Goal: Task Accomplishment & Management: Complete application form

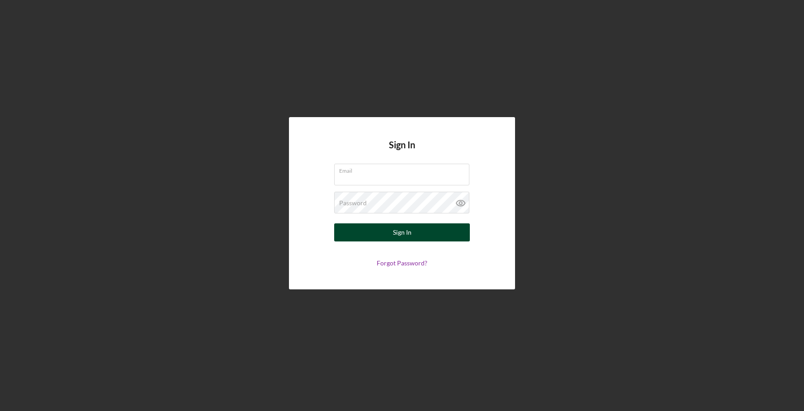
type input "[EMAIL_ADDRESS][DOMAIN_NAME]"
click at [413, 232] on button "Sign In" at bounding box center [402, 232] width 136 height 18
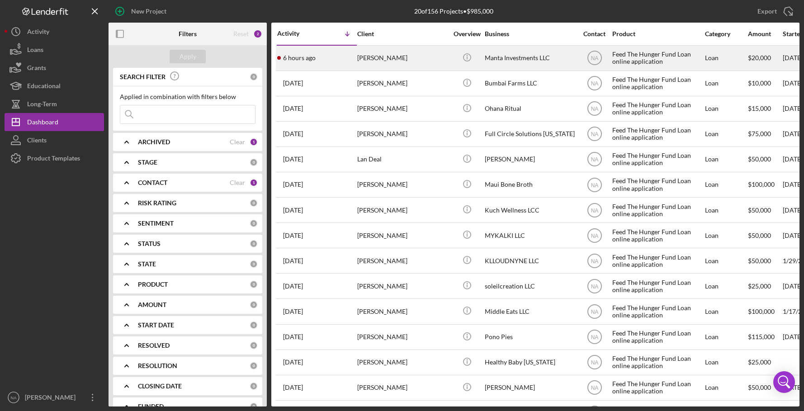
click at [416, 57] on div "[PERSON_NAME]" at bounding box center [402, 58] width 90 height 24
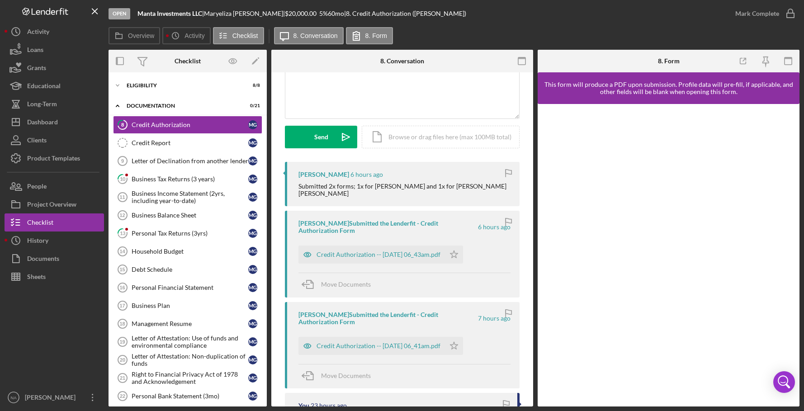
scroll to position [92, 0]
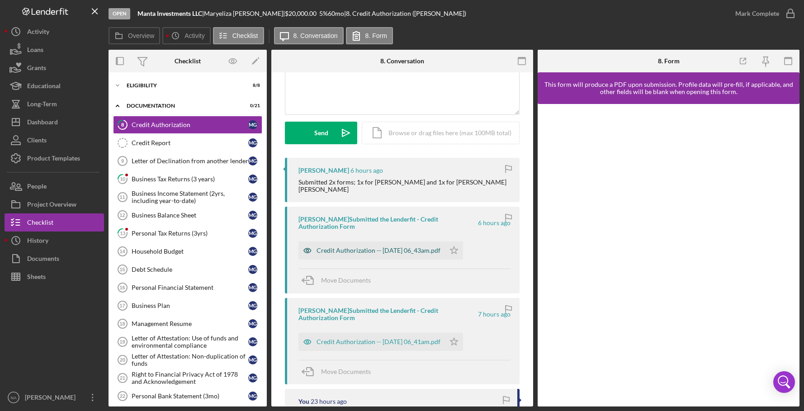
click at [371, 247] on div "Credit Authorization -- [DATE] 06_43am.pdf" at bounding box center [379, 250] width 124 height 7
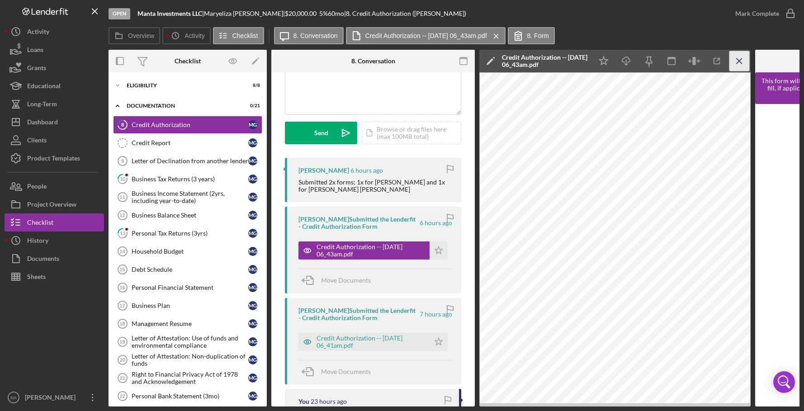
click at [738, 61] on icon "Icon/Menu Close" at bounding box center [739, 61] width 20 height 20
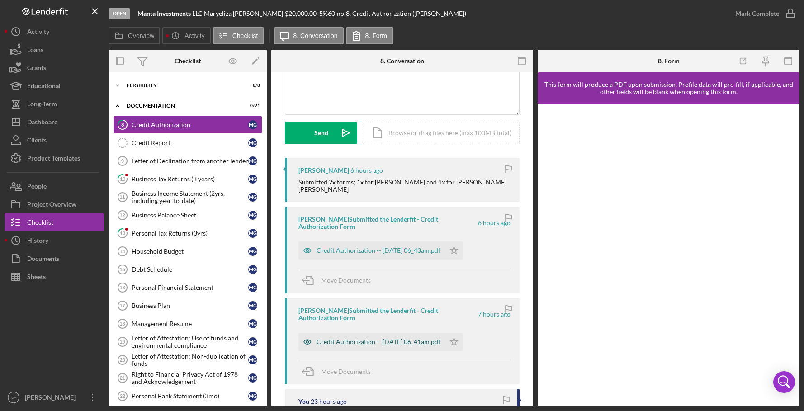
click at [387, 333] on div "Credit Authorization -- [DATE] 06_41am.pdf" at bounding box center [371, 342] width 146 height 18
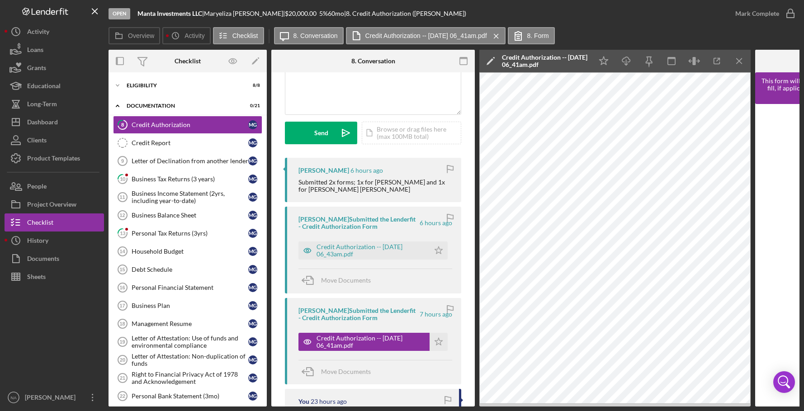
scroll to position [0, 0]
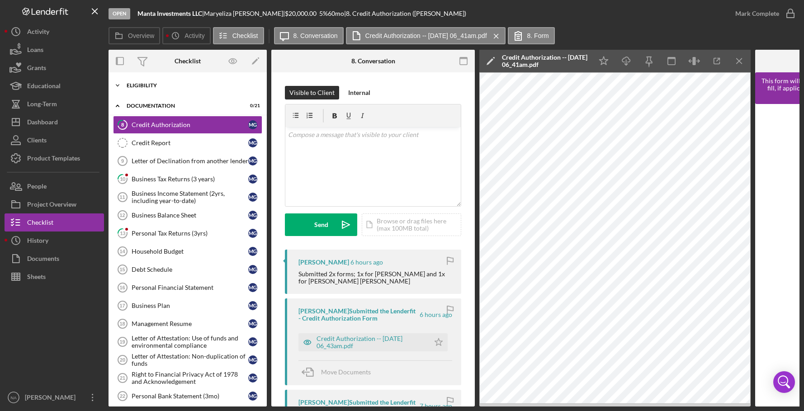
click at [144, 83] on div "Eligibility" at bounding box center [191, 85] width 129 height 5
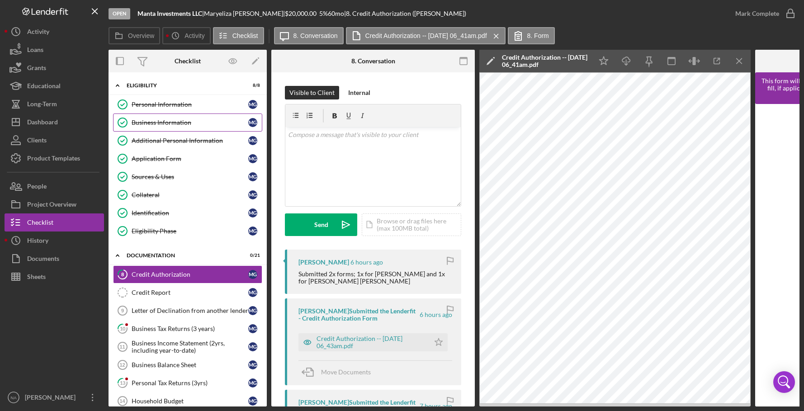
click at [171, 123] on div "Business Information" at bounding box center [190, 122] width 117 height 7
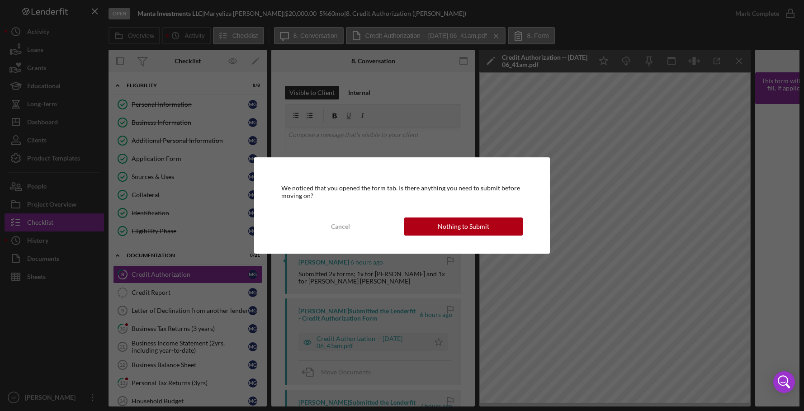
click at [476, 224] on div "Nothing to Submit" at bounding box center [464, 226] width 52 height 18
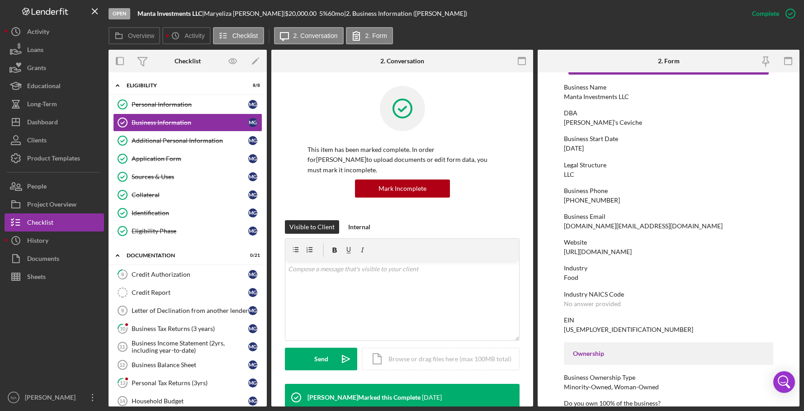
scroll to position [33, 0]
click at [192, 292] on div "Credit Report" at bounding box center [190, 292] width 117 height 7
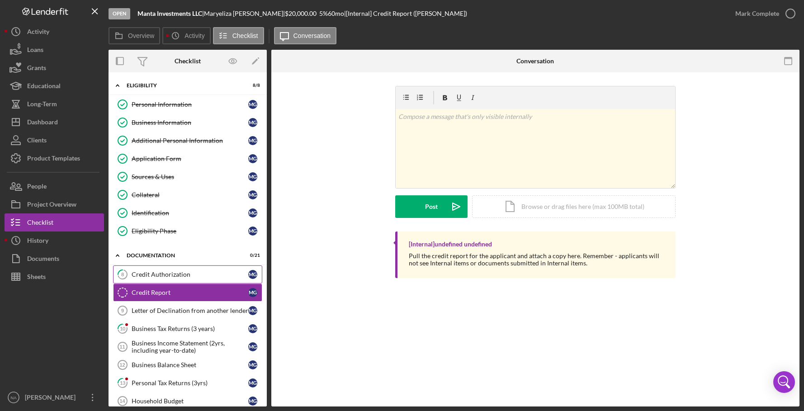
click at [201, 272] on div "Credit Authorization" at bounding box center [190, 274] width 117 height 7
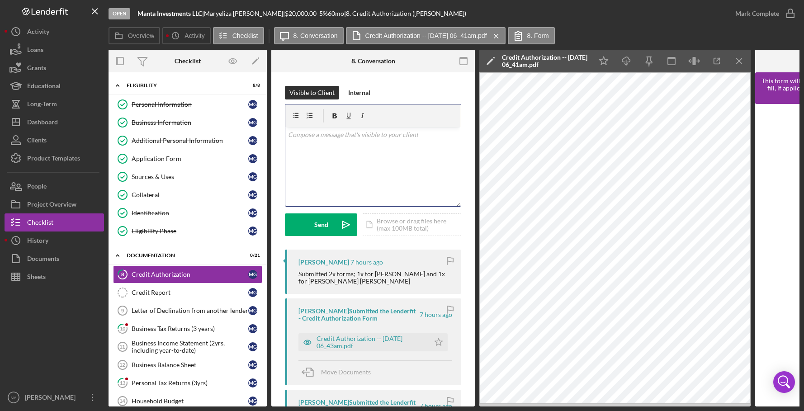
click at [344, 139] on p at bounding box center [373, 135] width 170 height 10
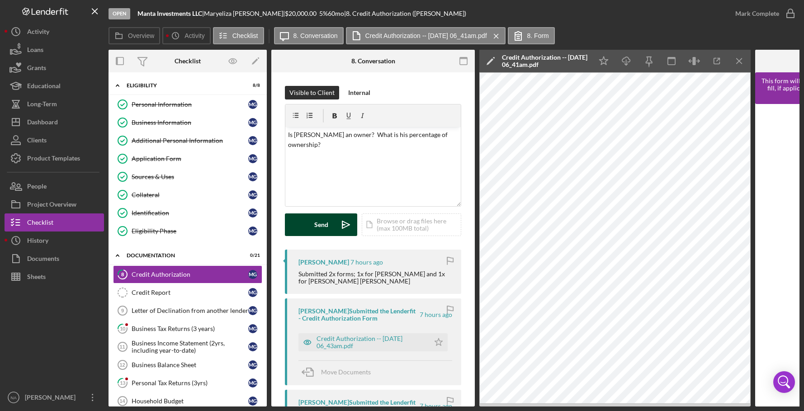
click at [322, 219] on div "Send" at bounding box center [321, 224] width 14 height 23
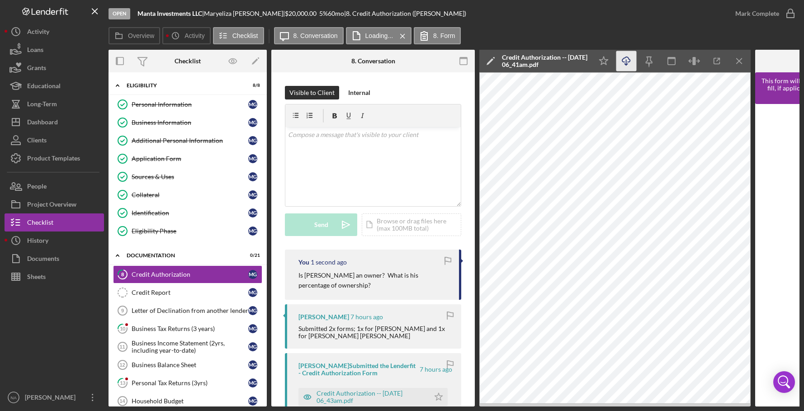
click at [633, 58] on icon "Icon/Download" at bounding box center [626, 61] width 20 height 20
click at [737, 61] on icon "Icon/Menu Close" at bounding box center [739, 61] width 20 height 20
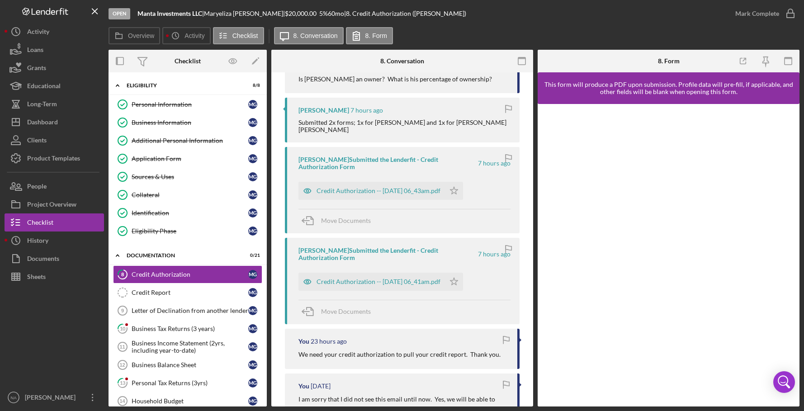
scroll to position [203, 0]
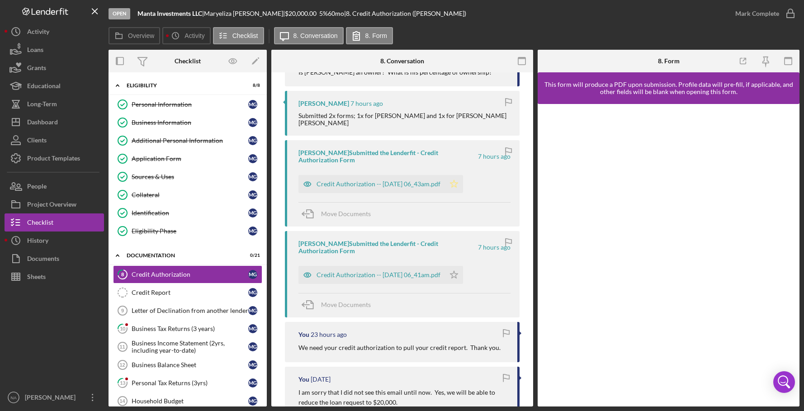
click at [458, 180] on polygon "button" at bounding box center [454, 183] width 8 height 7
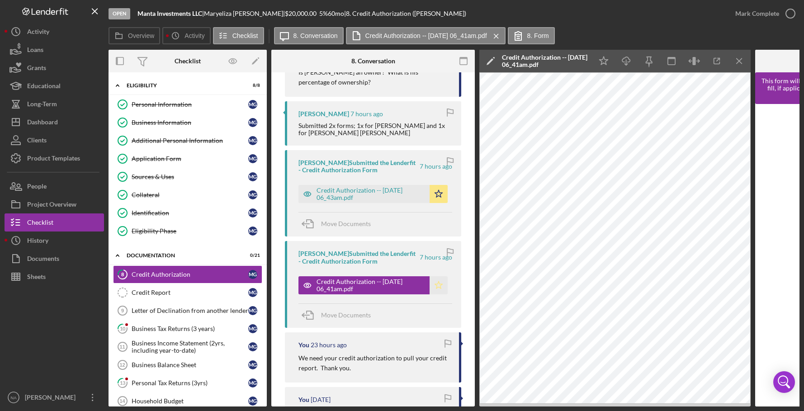
click at [435, 284] on icon "Icon/Star" at bounding box center [439, 285] width 18 height 18
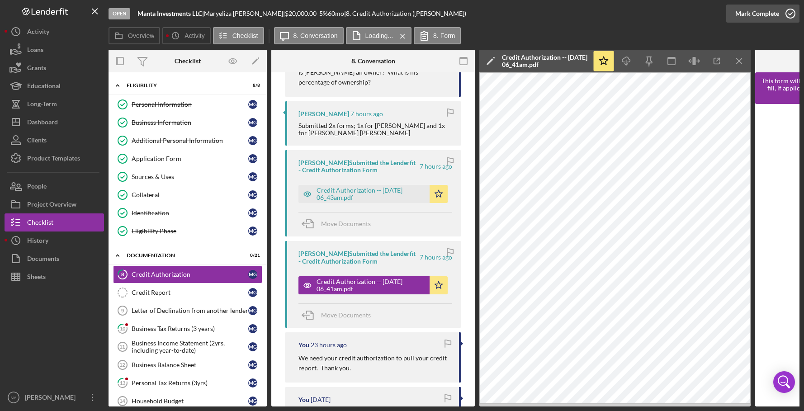
click at [757, 11] on div "Mark Complete" at bounding box center [757, 14] width 44 height 18
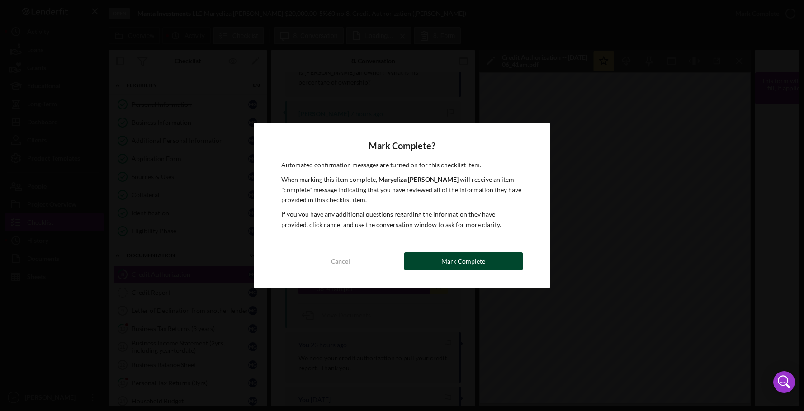
click at [466, 259] on div "Mark Complete" at bounding box center [463, 261] width 44 height 18
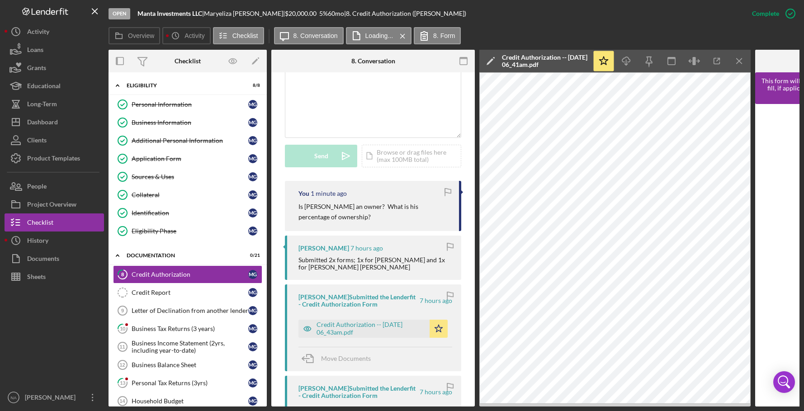
scroll to position [369, 0]
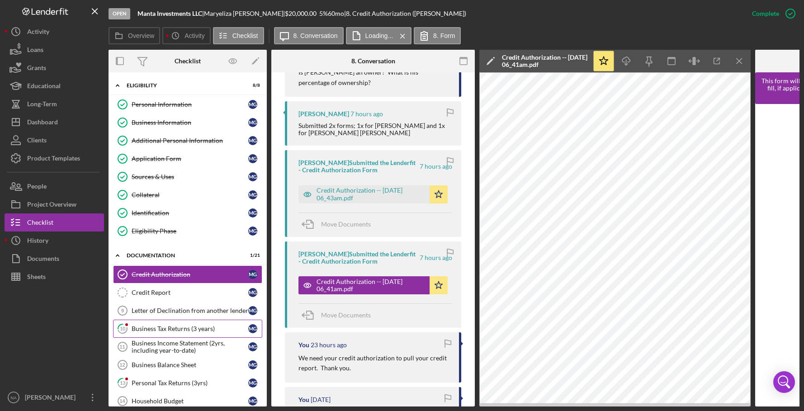
click at [179, 328] on div "Business Tax Returns (3 years)" at bounding box center [190, 328] width 117 height 7
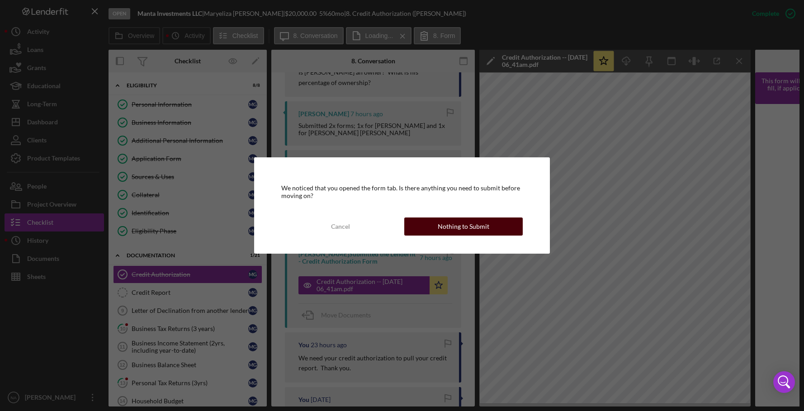
click at [457, 225] on div "Nothing to Submit" at bounding box center [464, 226] width 52 height 18
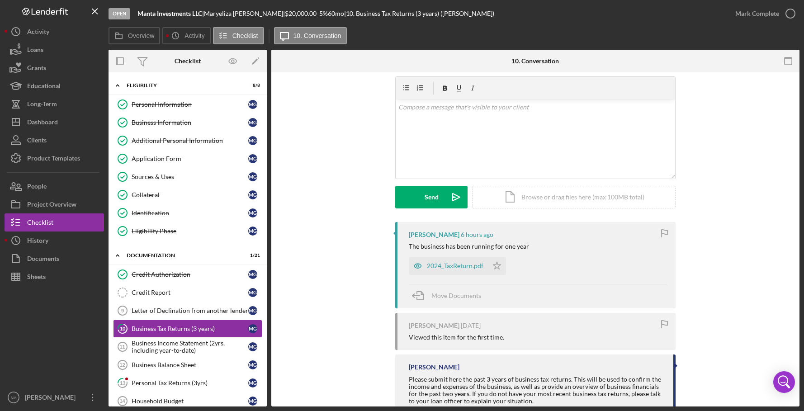
scroll to position [55, 0]
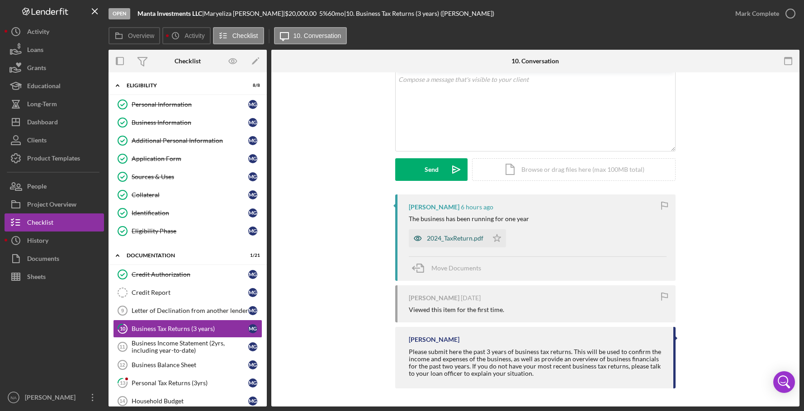
click at [450, 236] on div "2024_TaxReturn.pdf" at bounding box center [455, 238] width 57 height 7
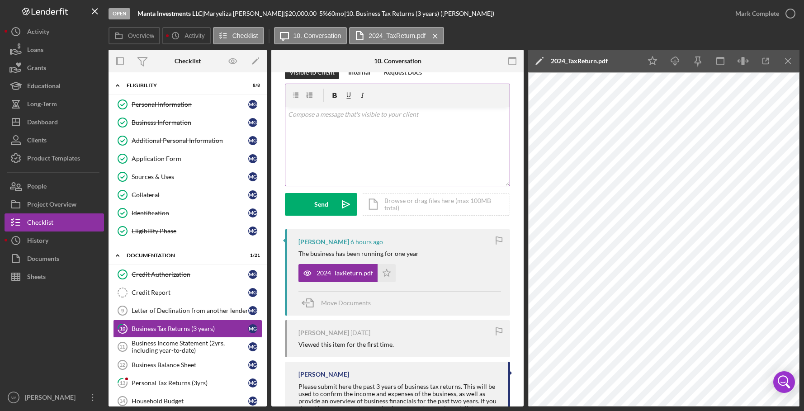
scroll to position [19, 0]
click at [308, 118] on p at bounding box center [397, 115] width 219 height 10
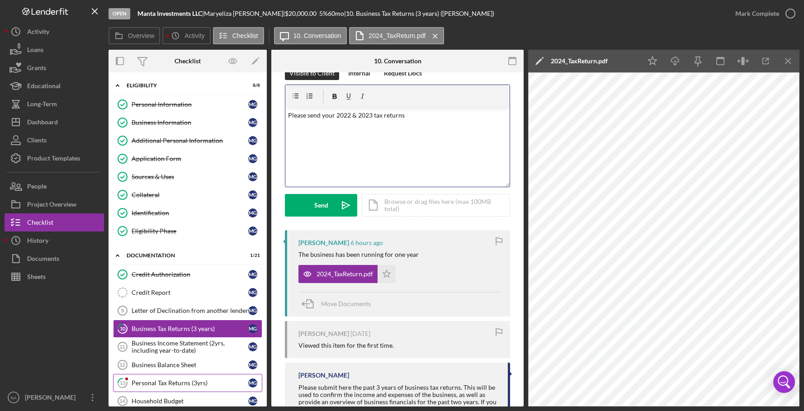
click at [197, 381] on div "Personal Tax Returns (3yrs)" at bounding box center [190, 382] width 117 height 7
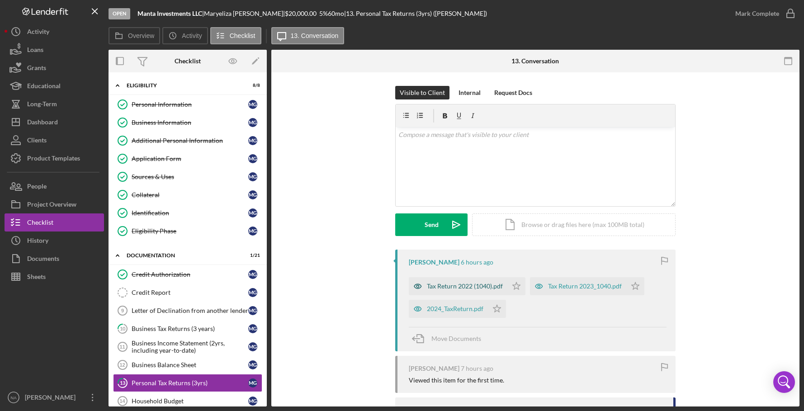
click at [458, 285] on div "Tax Return 2022 (1040).pdf" at bounding box center [465, 286] width 76 height 7
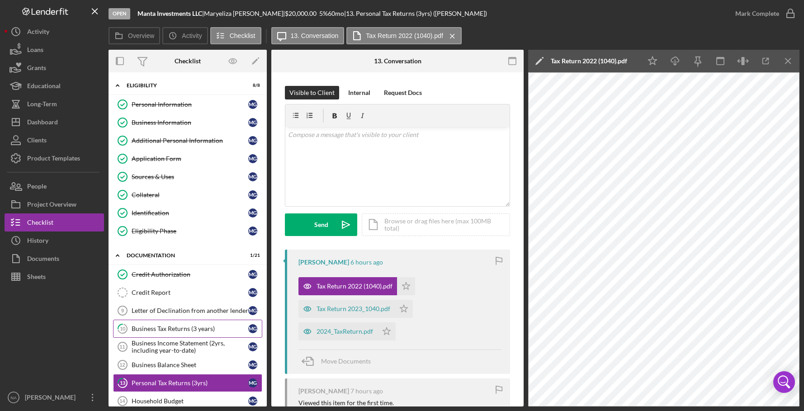
click at [177, 329] on div "Business Tax Returns (3 years)" at bounding box center [190, 328] width 117 height 7
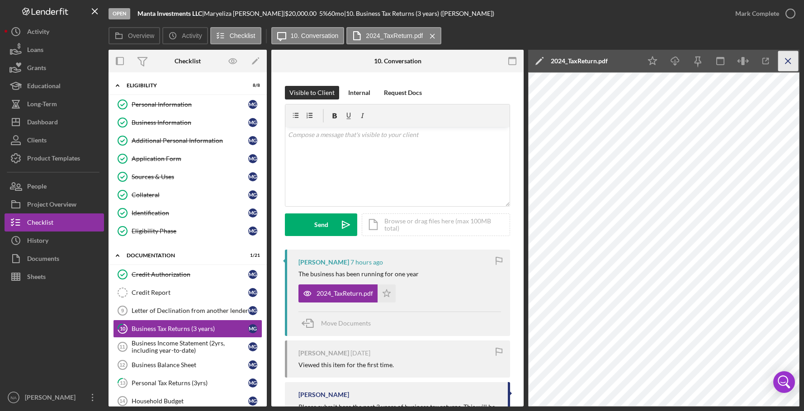
click at [783, 57] on icon "Icon/Menu Close" at bounding box center [788, 61] width 20 height 20
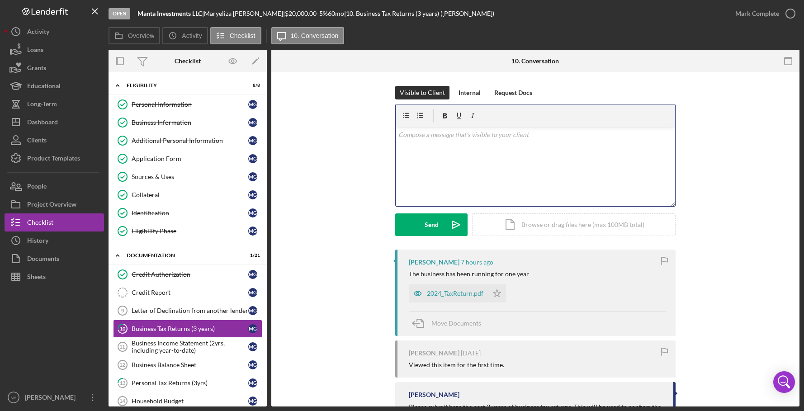
click at [422, 139] on p at bounding box center [535, 135] width 274 height 10
click at [458, 291] on div "2024_TaxReturn.pdf" at bounding box center [455, 293] width 57 height 7
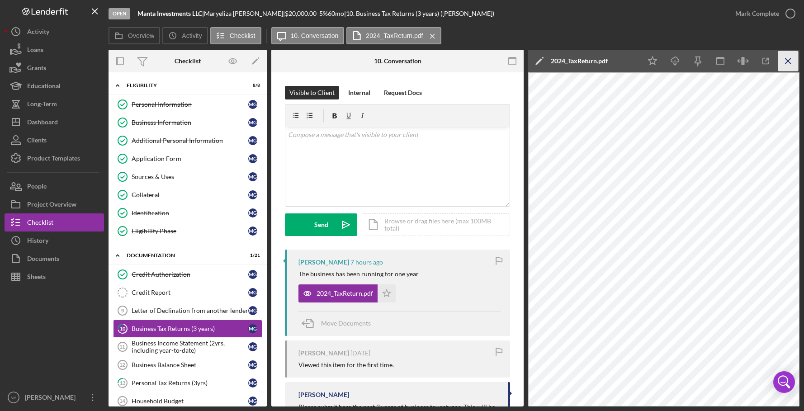
click at [789, 59] on icon "Icon/Menu Close" at bounding box center [788, 61] width 20 height 20
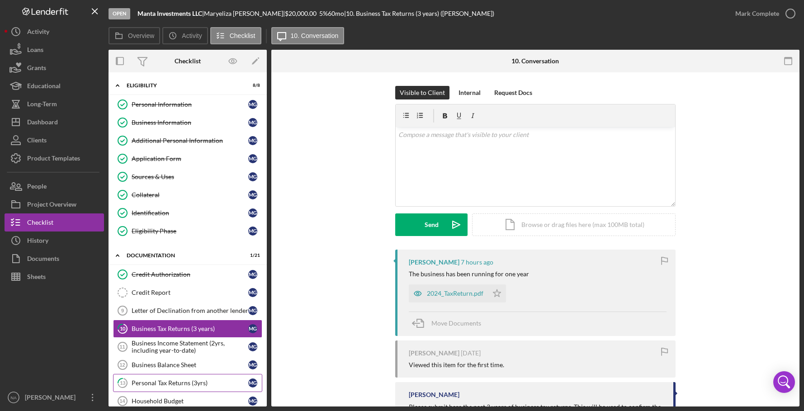
click at [204, 380] on div "Personal Tax Returns (3yrs)" at bounding box center [190, 382] width 117 height 7
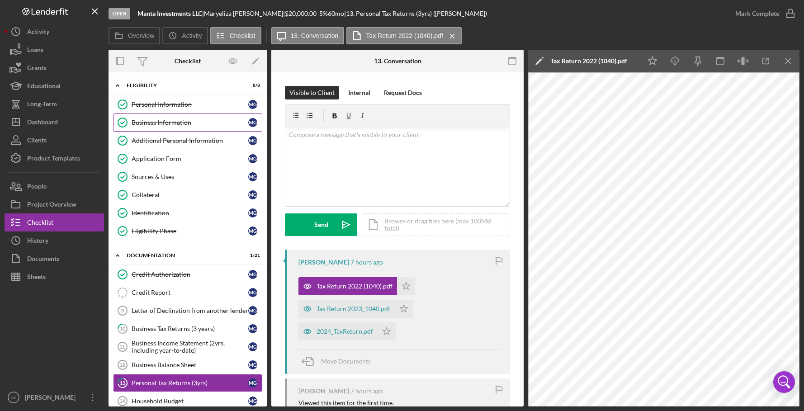
click at [199, 119] on div "Business Information" at bounding box center [190, 122] width 117 height 7
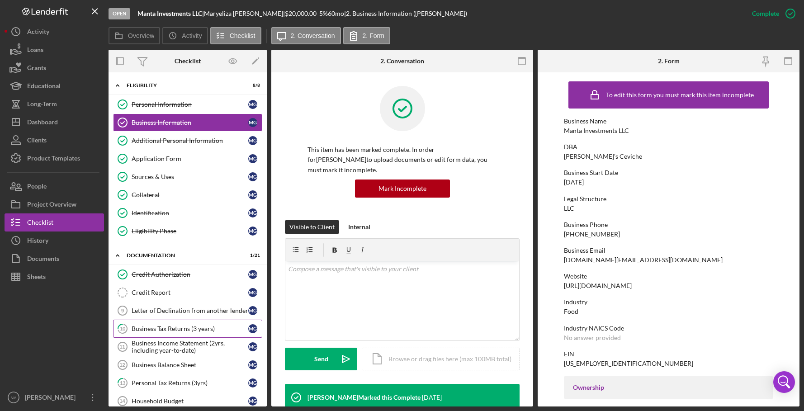
click at [184, 325] on div "Business Tax Returns (3 years)" at bounding box center [190, 328] width 117 height 7
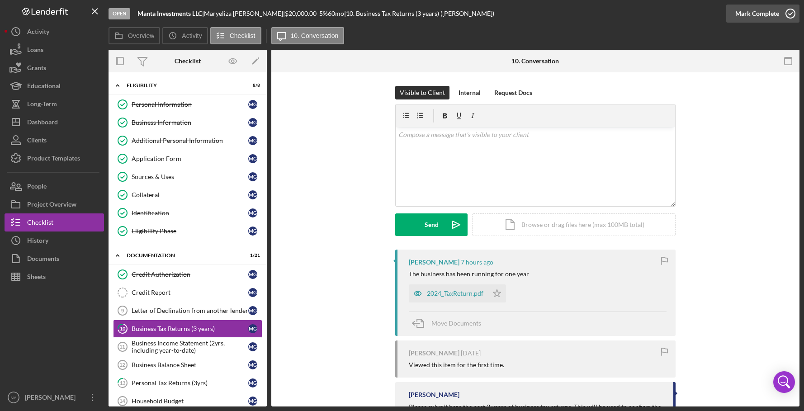
click at [766, 13] on div "Mark Complete" at bounding box center [757, 14] width 44 height 18
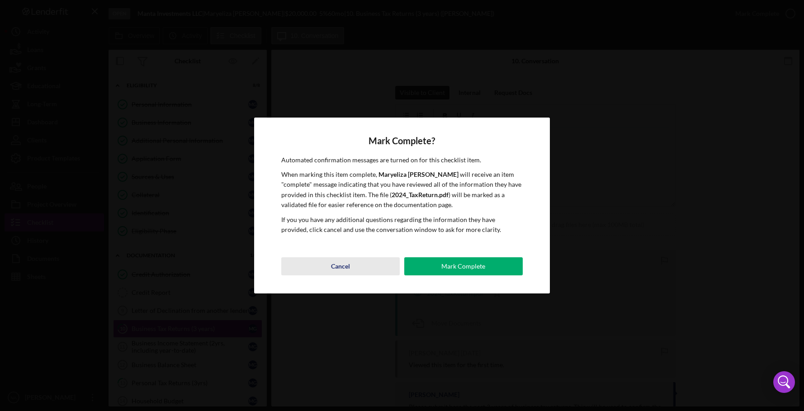
click at [335, 261] on div "Cancel" at bounding box center [340, 266] width 19 height 18
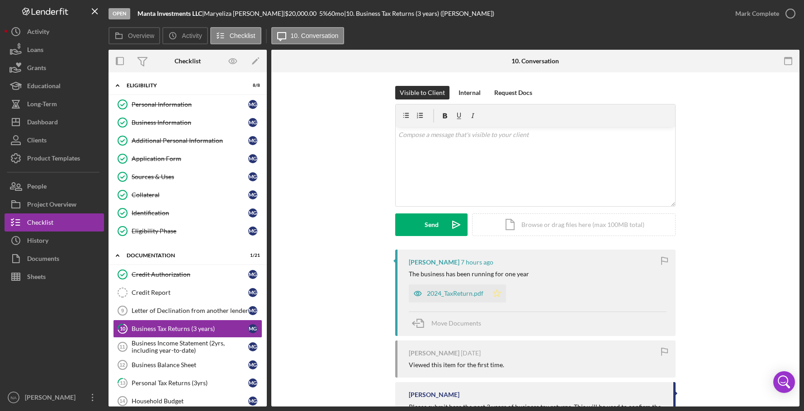
click at [495, 291] on polygon "button" at bounding box center [497, 292] width 8 height 7
click at [749, 12] on div "Mark Complete" at bounding box center [757, 14] width 44 height 18
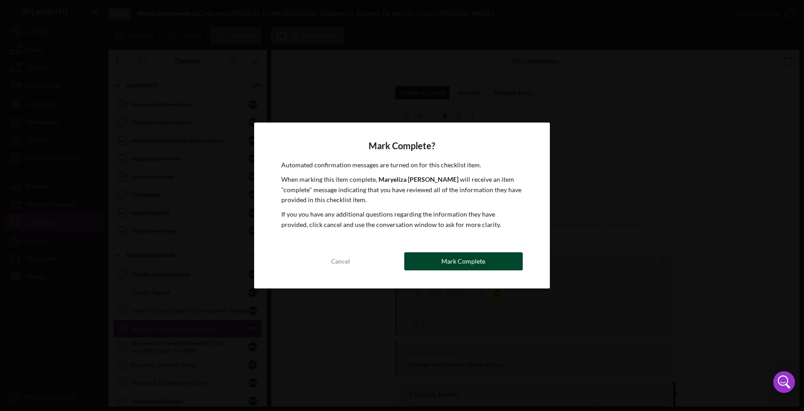
click at [477, 258] on div "Mark Complete" at bounding box center [463, 261] width 44 height 18
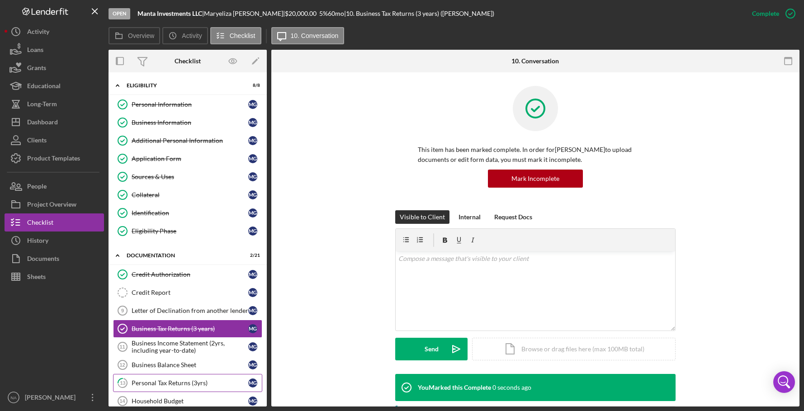
click at [181, 381] on div "Personal Tax Returns (3yrs)" at bounding box center [190, 382] width 117 height 7
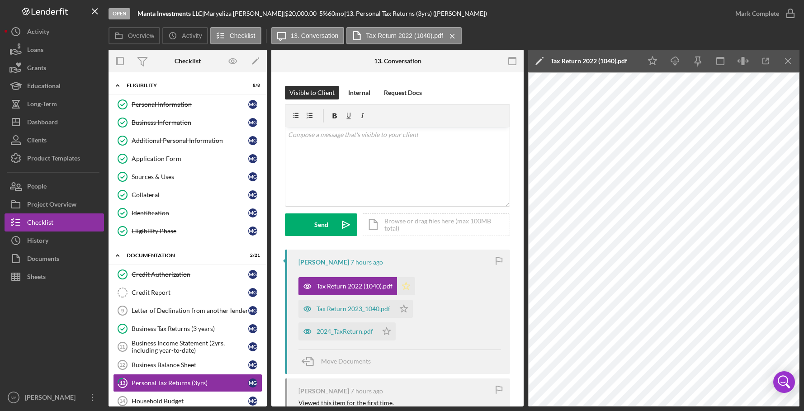
click at [408, 283] on icon "Icon/Star" at bounding box center [406, 286] width 18 height 18
click at [406, 308] on polygon "button" at bounding box center [404, 308] width 8 height 7
click at [387, 330] on icon "Icon/Star" at bounding box center [387, 331] width 18 height 18
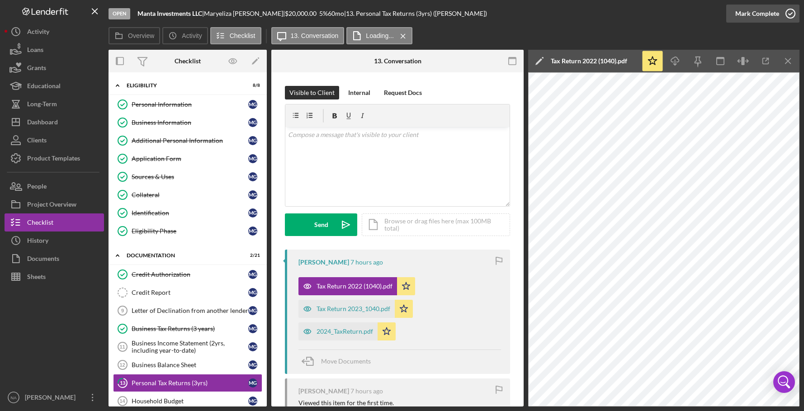
click at [760, 14] on div "Mark Complete" at bounding box center [757, 14] width 44 height 18
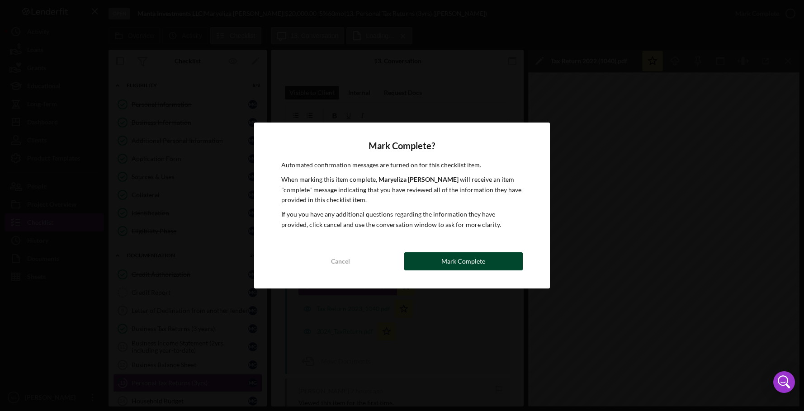
click at [454, 254] on div "Mark Complete" at bounding box center [463, 261] width 44 height 18
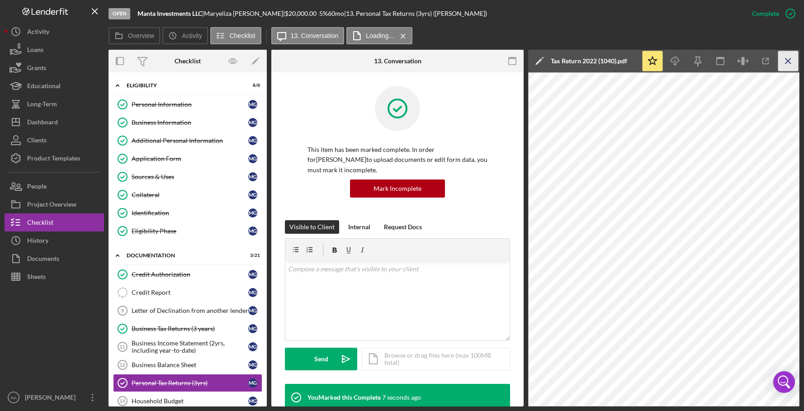
click at [786, 57] on icon "Icon/Menu Close" at bounding box center [788, 61] width 20 height 20
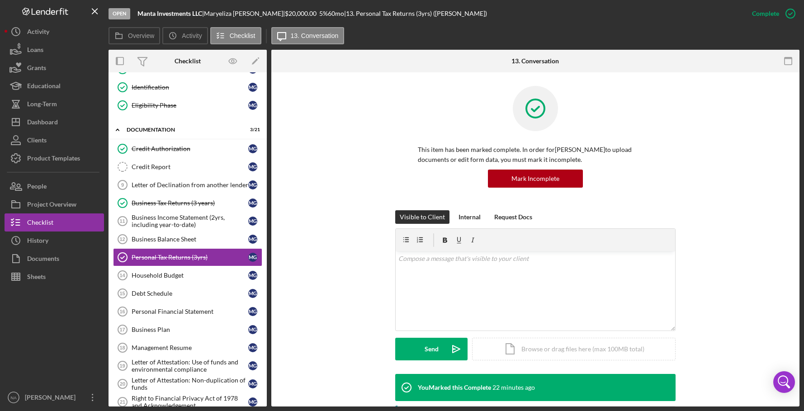
scroll to position [120, 0]
